Goal: Task Accomplishment & Management: Use online tool/utility

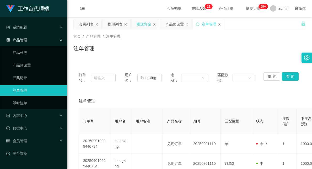
click at [149, 24] on div "赠送彩金" at bounding box center [144, 24] width 15 height 10
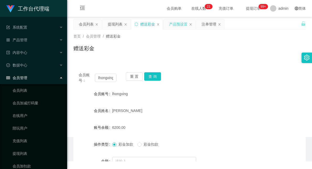
click at [180, 24] on div "产品预设置" at bounding box center [178, 24] width 18 height 10
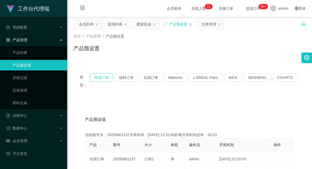
click at [100, 76] on button "商城订单" at bounding box center [101, 77] width 23 height 8
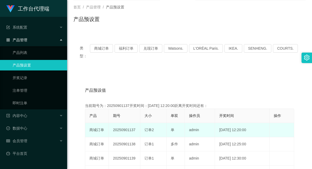
click at [129, 123] on td "20250901137" at bounding box center [124, 130] width 31 height 14
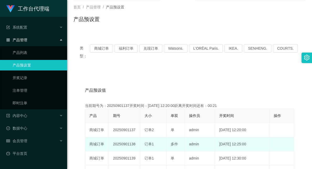
drag, startPoint x: 127, startPoint y: 136, endPoint x: 160, endPoint y: 135, distance: 33.3
click at [159, 137] on tr "商城订单 20250901138 订单1 多件 admin [DATE] 12:25:00 编 辑 限制投注" at bounding box center [189, 144] width 209 height 14
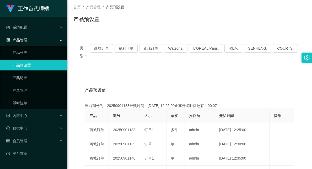
scroll to position [0, 0]
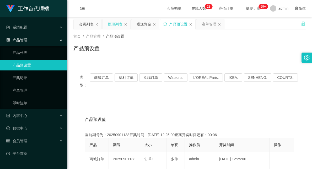
click at [117, 22] on div "提现列表" at bounding box center [115, 24] width 15 height 10
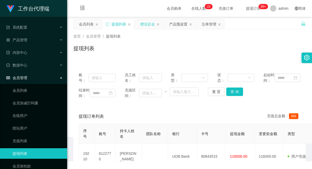
click at [146, 22] on div "赠送彩金" at bounding box center [147, 24] width 15 height 10
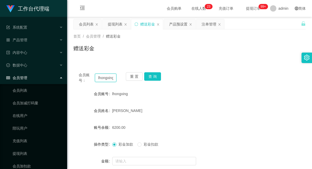
click at [108, 76] on input "lhongxing" at bounding box center [106, 77] width 22 height 8
type input "Masht"
click at [151, 77] on button "查 询" at bounding box center [152, 76] width 17 height 8
click at [97, 78] on input "Masht" at bounding box center [106, 77] width 22 height 8
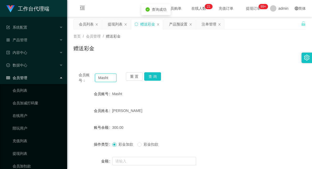
click at [97, 78] on input "Masht" at bounding box center [106, 77] width 22 height 8
click at [154, 72] on button "查 询" at bounding box center [152, 76] width 17 height 8
